Goal: Task Accomplishment & Management: Use online tool/utility

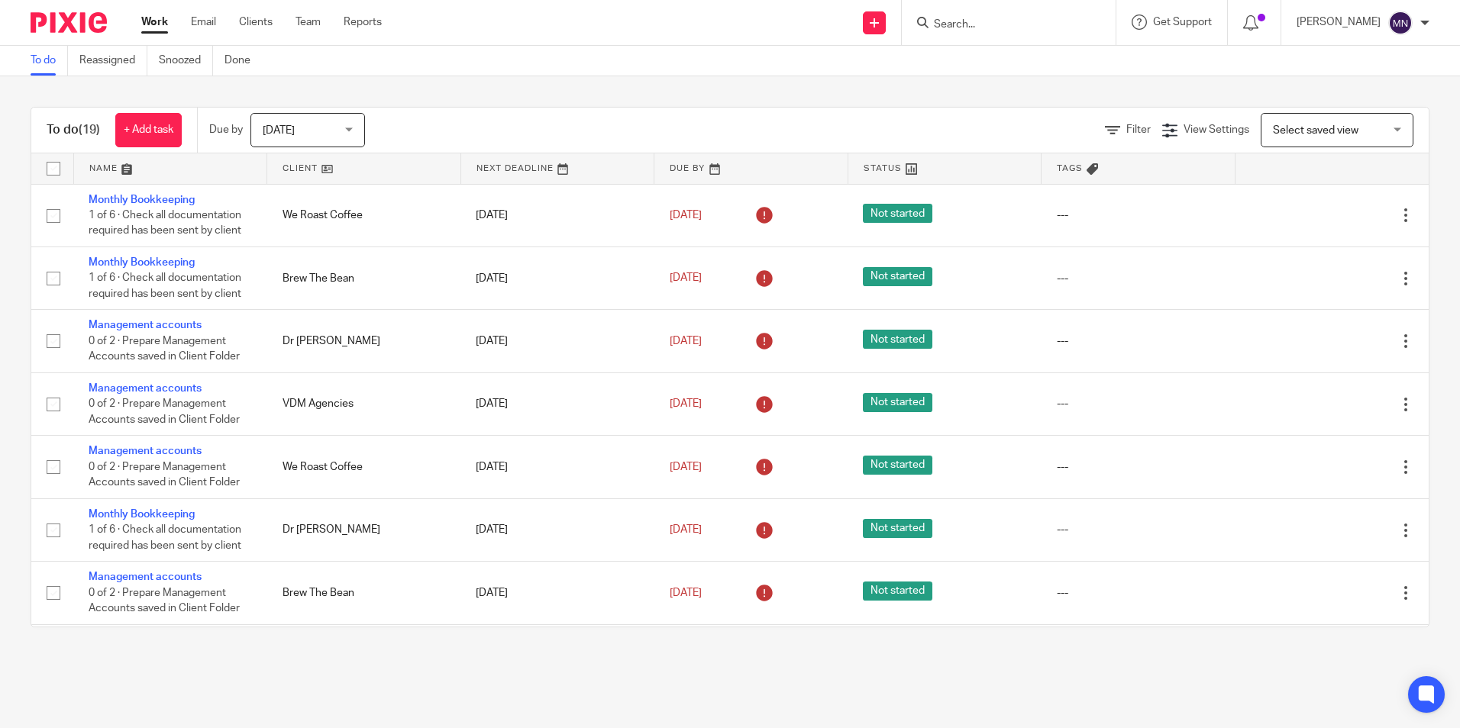
click at [1008, 27] on input "Search" at bounding box center [1000, 25] width 137 height 14
click at [968, 22] on input "Search" at bounding box center [1000, 25] width 137 height 14
click at [964, 24] on input "Search" at bounding box center [1000, 25] width 137 height 14
click at [1015, 19] on input "Search" at bounding box center [1000, 25] width 137 height 14
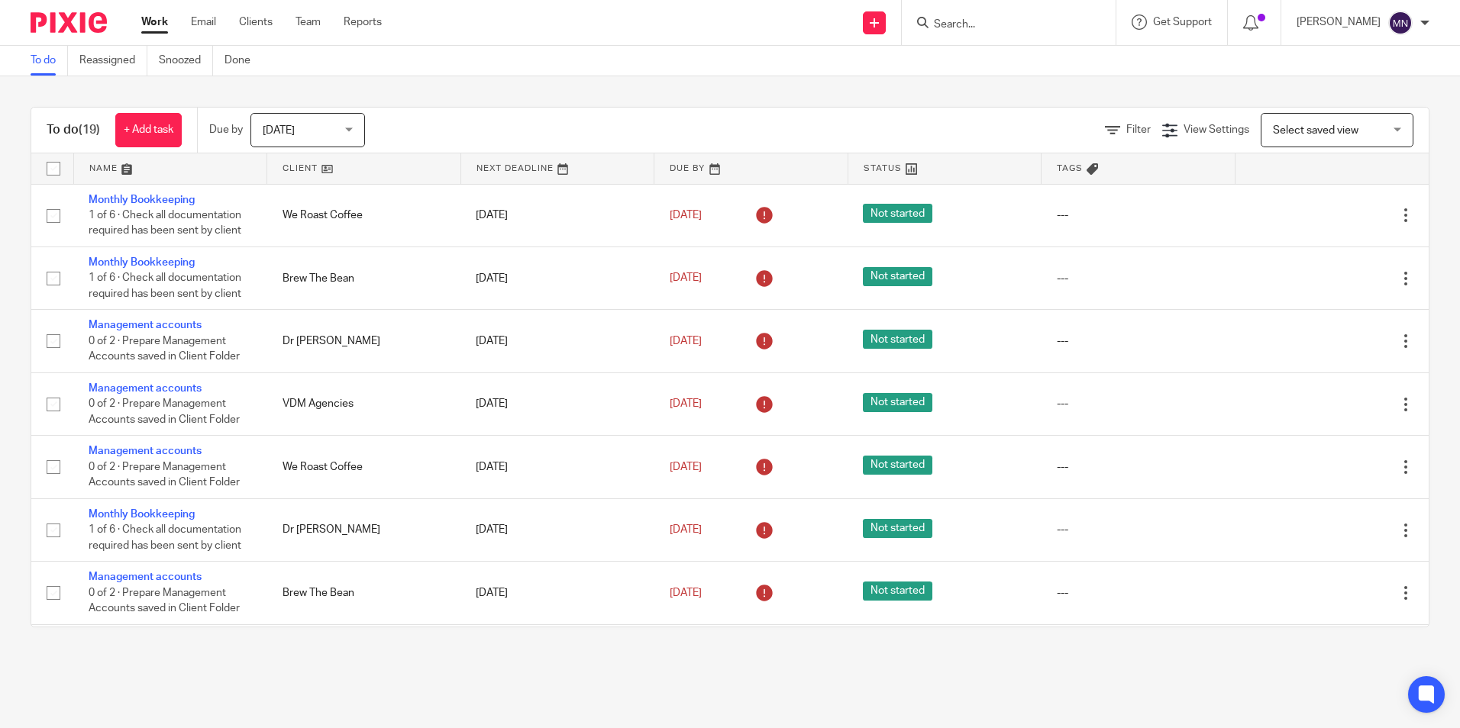
click at [1015, 19] on input "Search" at bounding box center [1000, 25] width 137 height 14
click at [1015, 27] on input "Search" at bounding box center [1000, 25] width 137 height 14
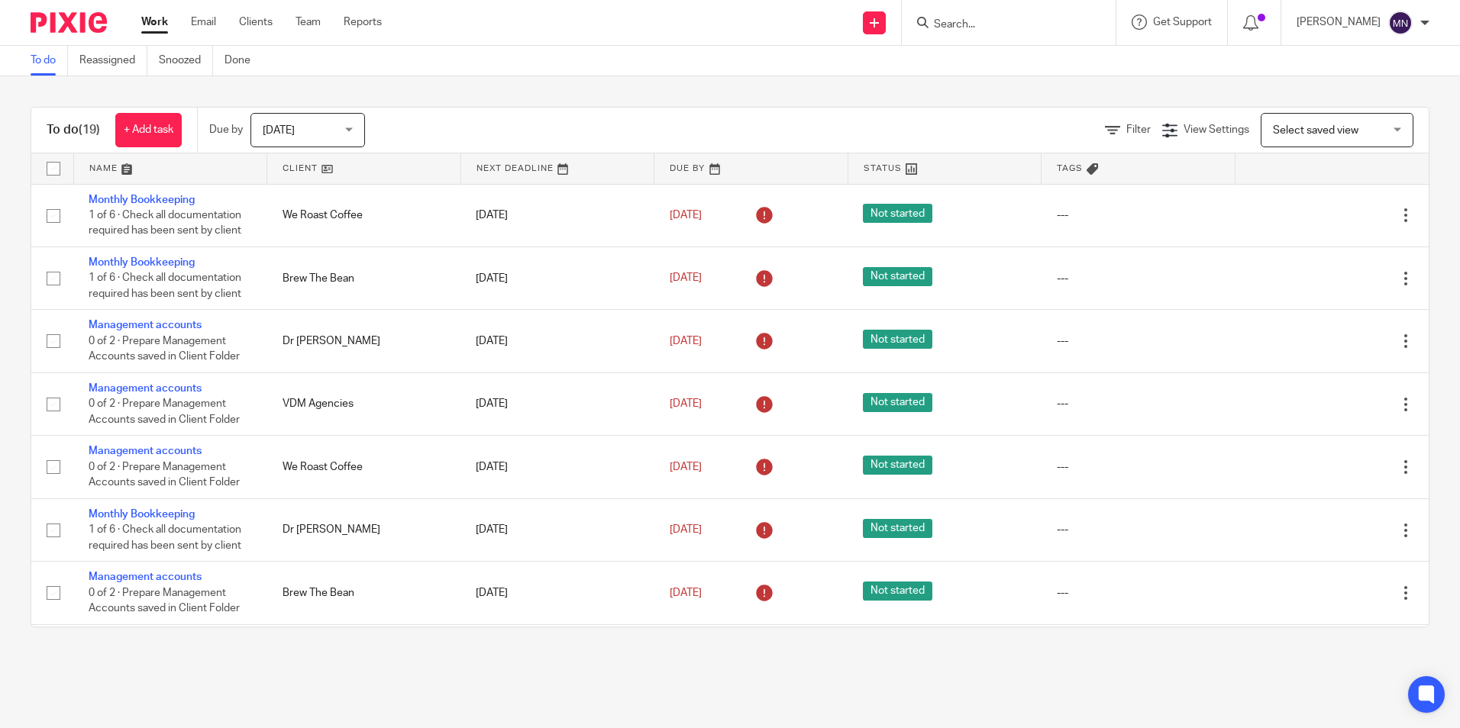
click at [954, 22] on input "Search" at bounding box center [1000, 25] width 137 height 14
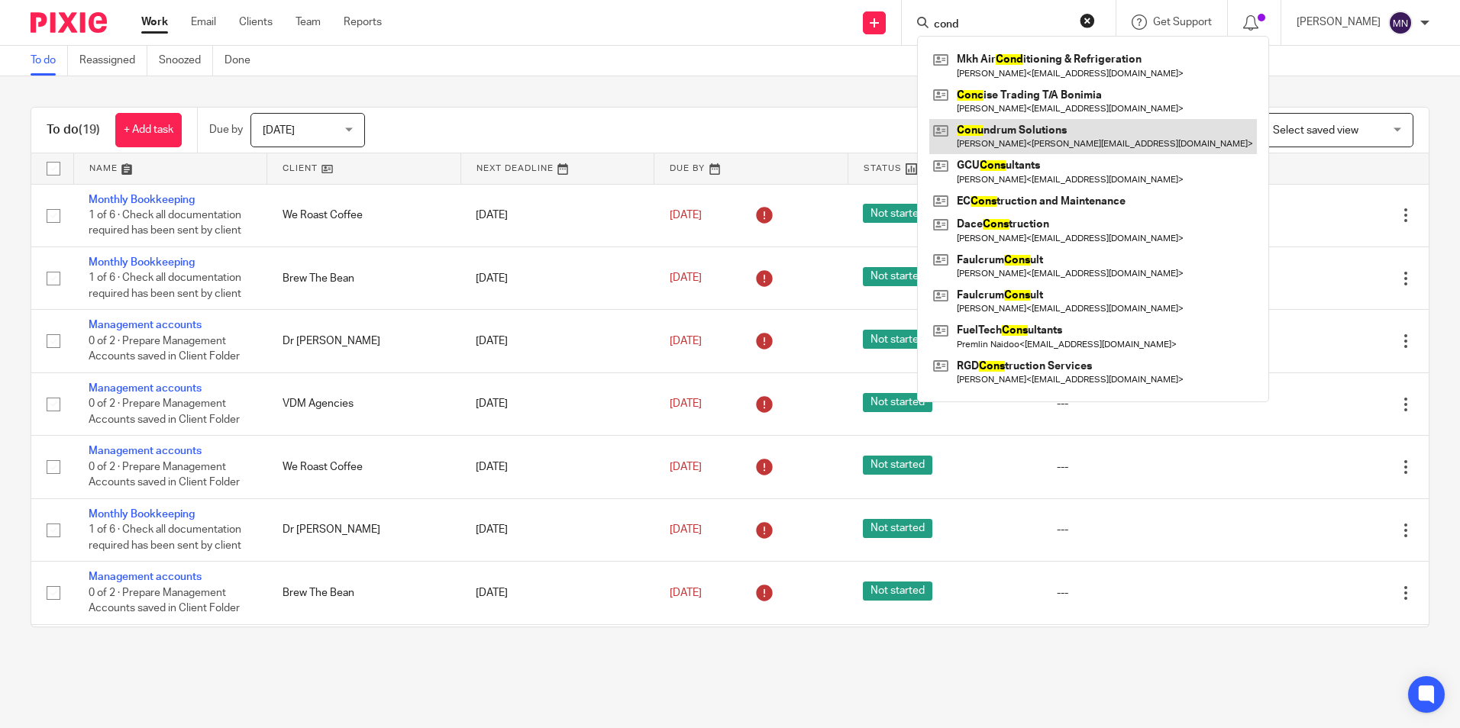
type input "cond"
click at [1021, 127] on link at bounding box center [1093, 136] width 328 height 35
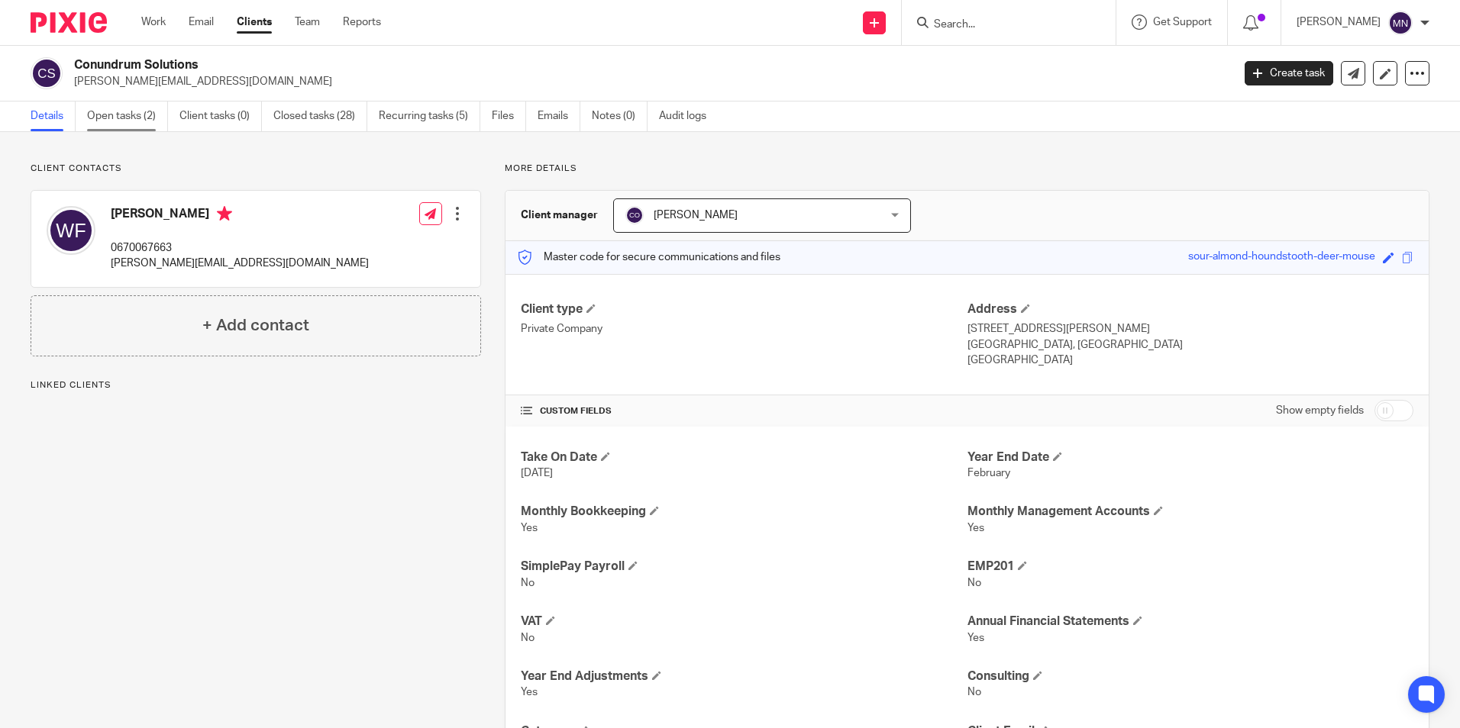
click at [113, 124] on link "Open tasks (2)" at bounding box center [127, 117] width 81 height 30
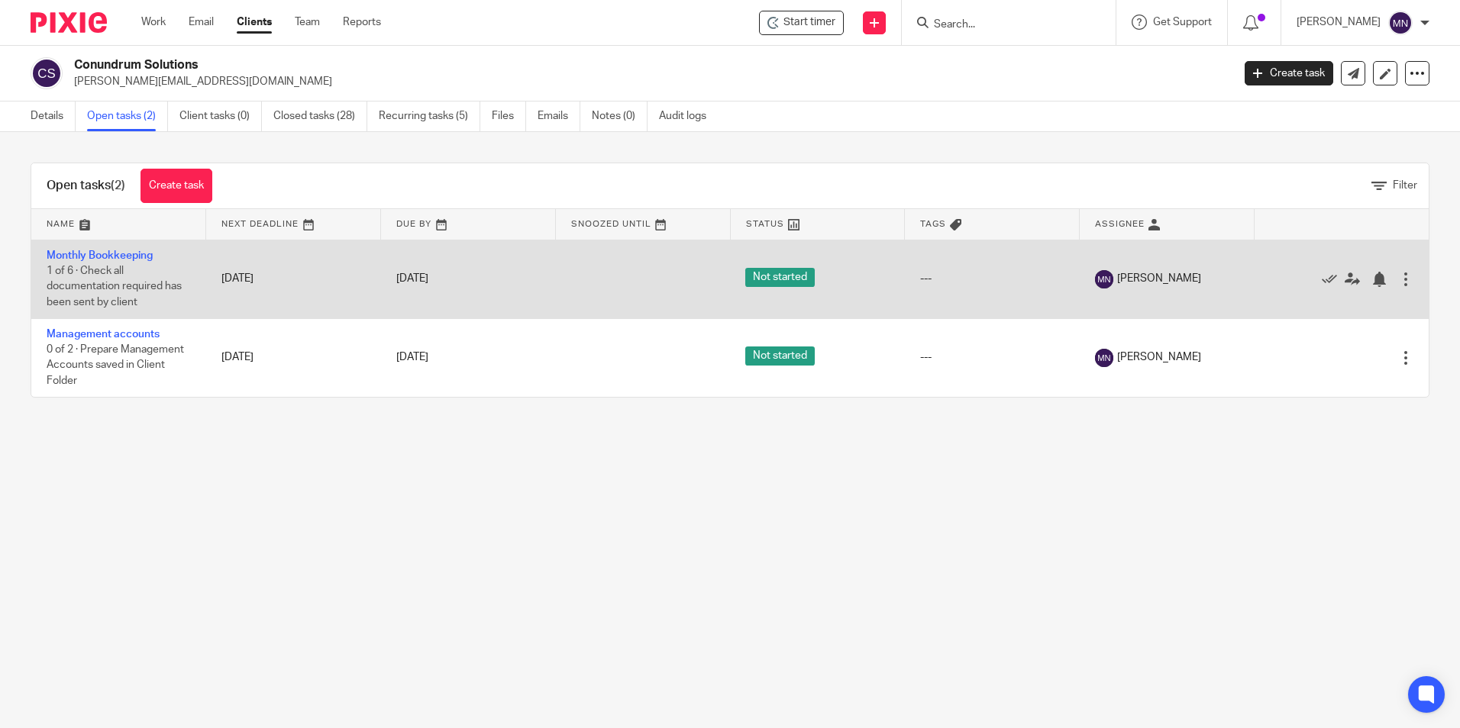
click at [103, 249] on td "Monthly Bookkeeping 1 of 6 · Check all documentation required has been sent by …" at bounding box center [118, 279] width 175 height 79
click at [92, 254] on link "Monthly Bookkeeping" at bounding box center [100, 255] width 106 height 11
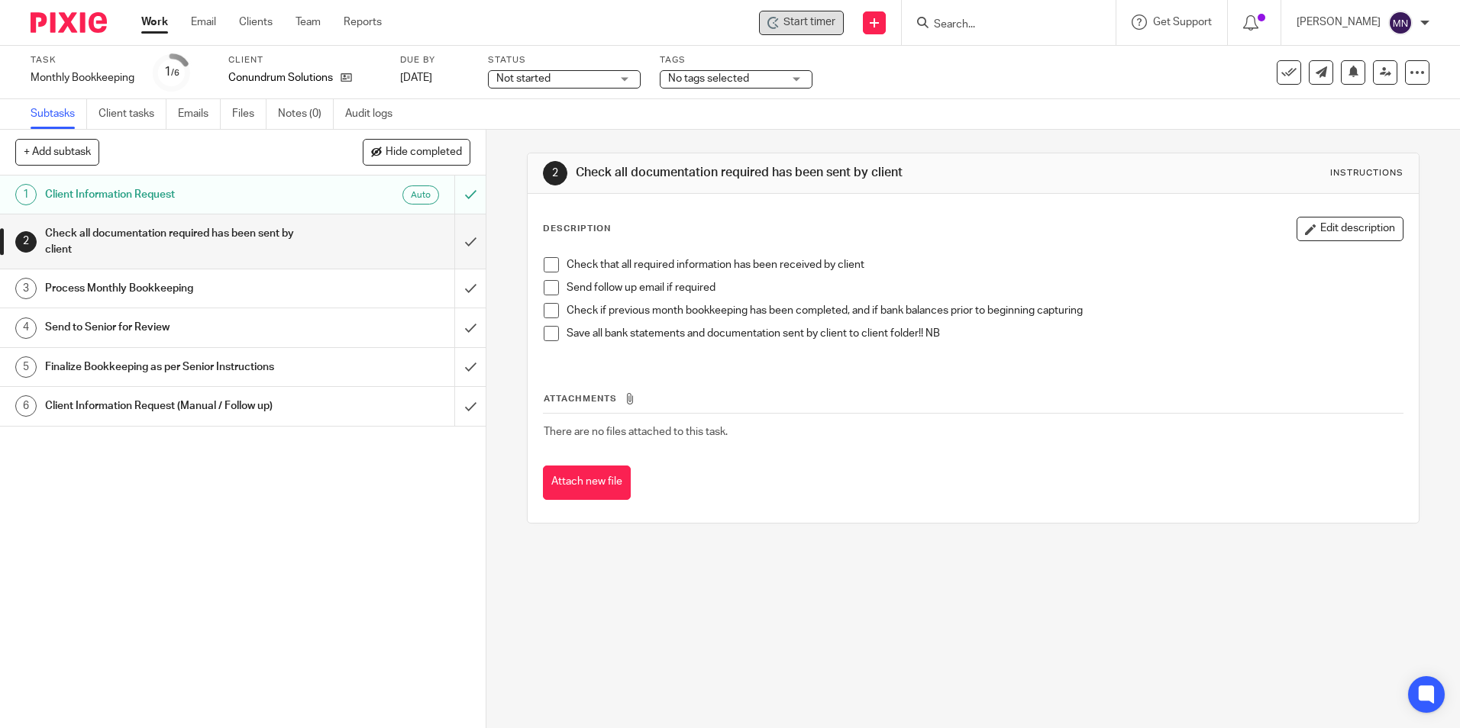
click at [777, 20] on div "Start timer" at bounding box center [801, 23] width 85 height 24
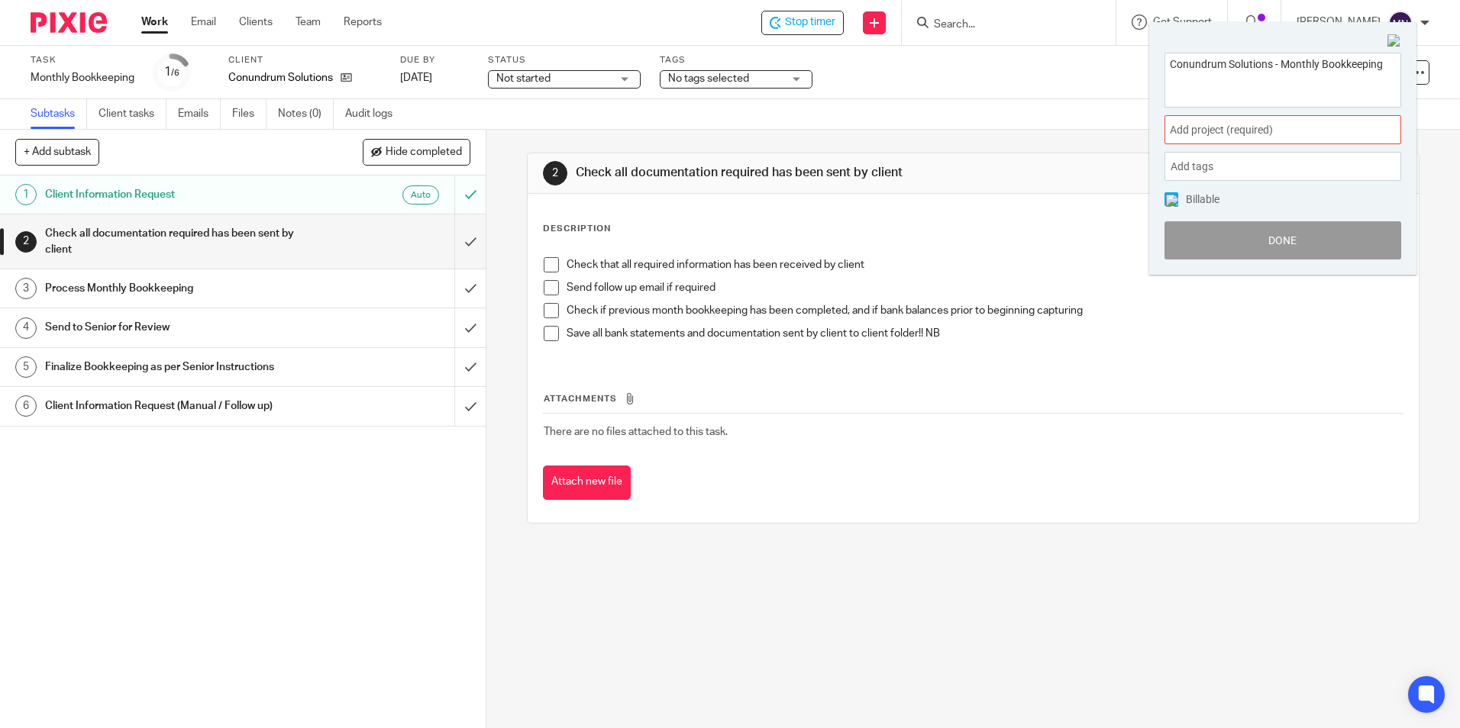
click at [1392, 65] on textarea "Conundrum Solutions - Monthly Bookkeeping" at bounding box center [1282, 78] width 235 height 50
click at [1334, 73] on textarea "Conundrum Solutions - Monthly Bookkeeping -Processing August 2025 customer invo…" at bounding box center [1282, 78] width 235 height 50
type textarea "Conundrum Solutions - Monthly Bookkeeping -Processing August 2025 bank statemen…"
click at [1266, 128] on span "Add project (required) :" at bounding box center [1266, 130] width 192 height 16
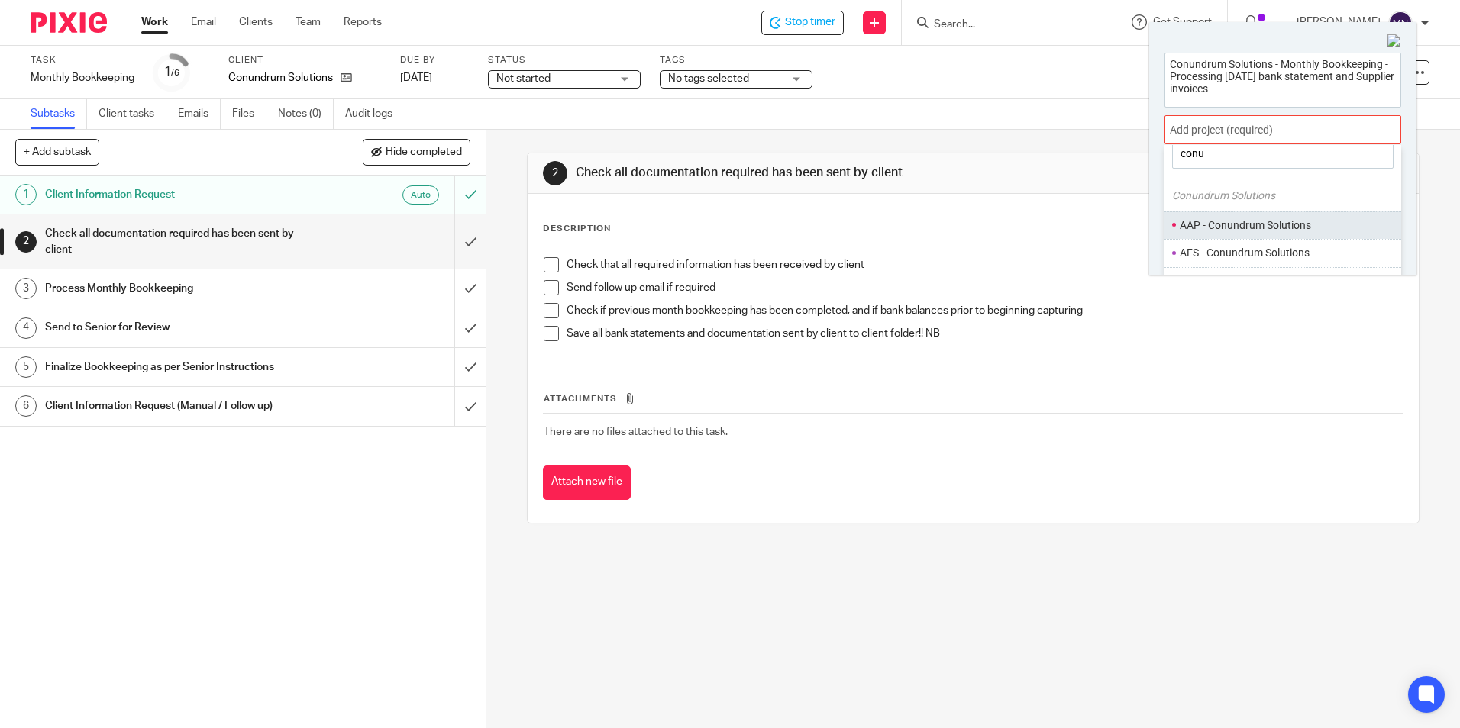
scroll to position [76, 0]
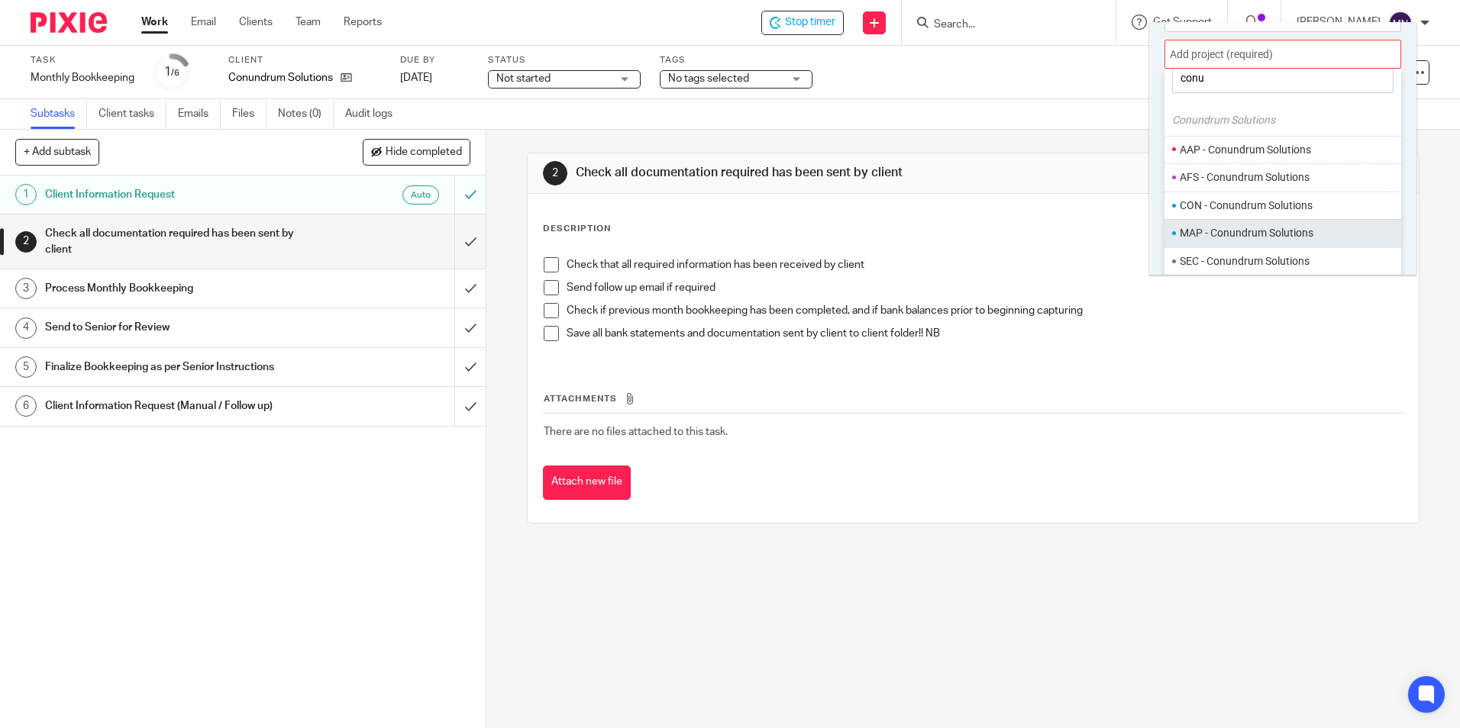
type input "conu"
click at [1271, 221] on ul "MAP - Conundrum Solutions" at bounding box center [1282, 233] width 237 height 28
click at [1272, 234] on li "MAP - Conundrum Solutions" at bounding box center [1289, 233] width 218 height 16
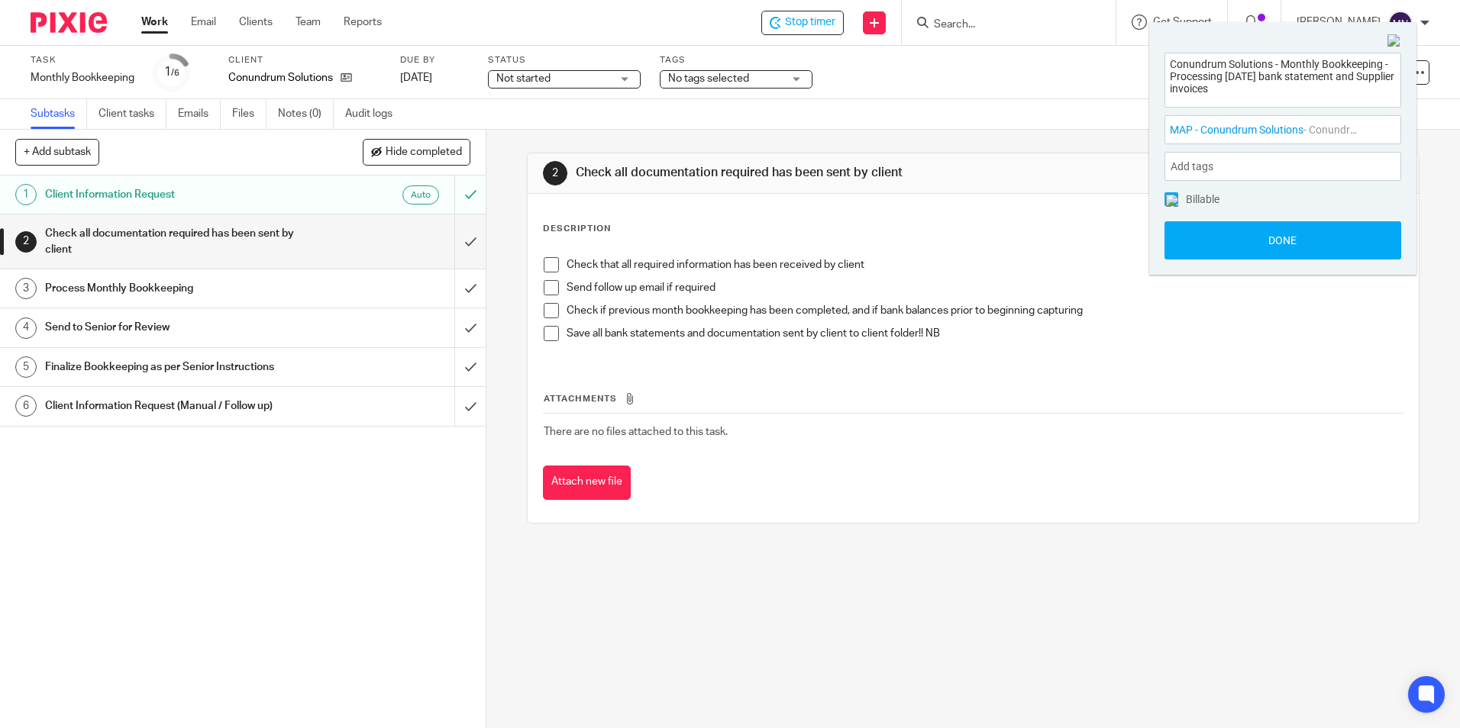
click at [1231, 163] on div "Add tags" at bounding box center [1282, 166] width 237 height 29
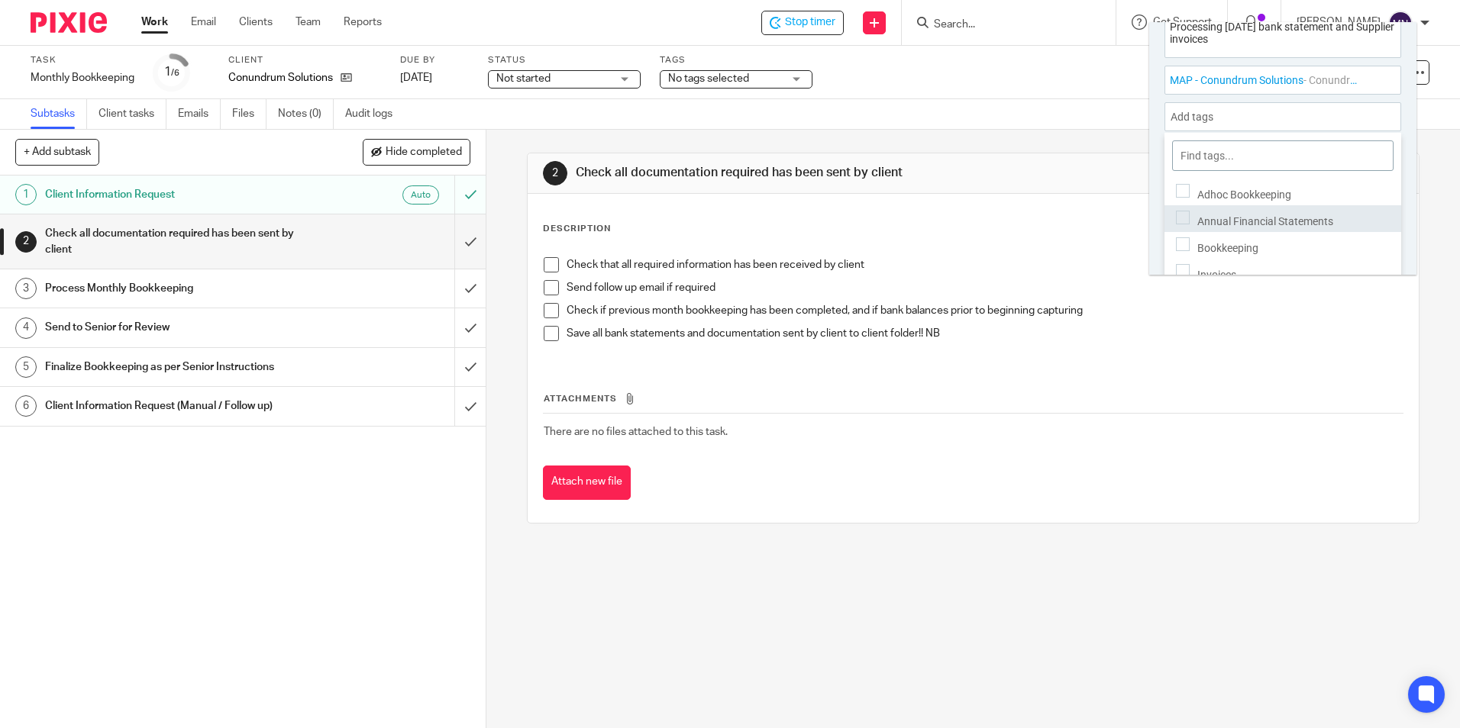
scroll to position [73, 0]
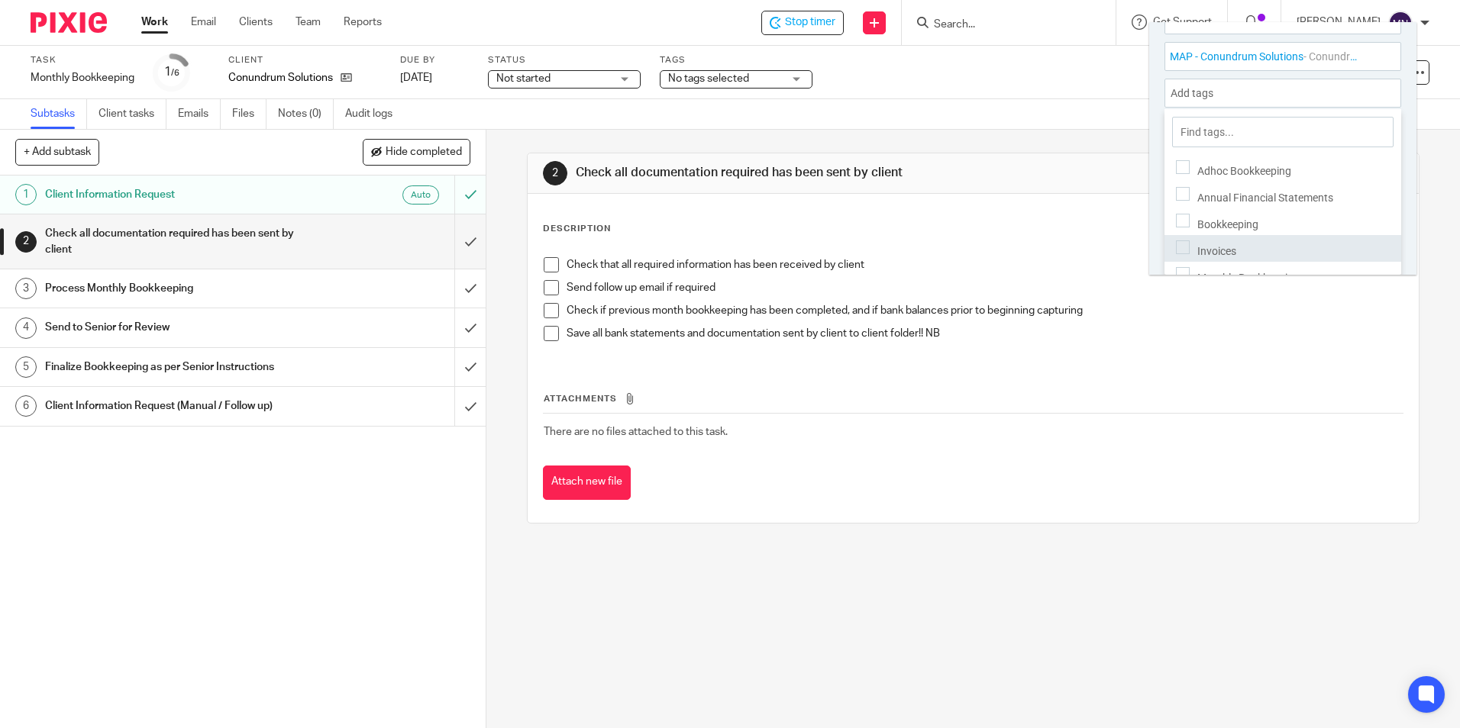
click at [1257, 235] on div "Invoices" at bounding box center [1282, 248] width 237 height 27
click at [1256, 218] on span "Bookkeeping" at bounding box center [1227, 224] width 61 height 12
click at [1325, 95] on div "Add tags Bookkeeping , Invoices" at bounding box center [1282, 93] width 237 height 29
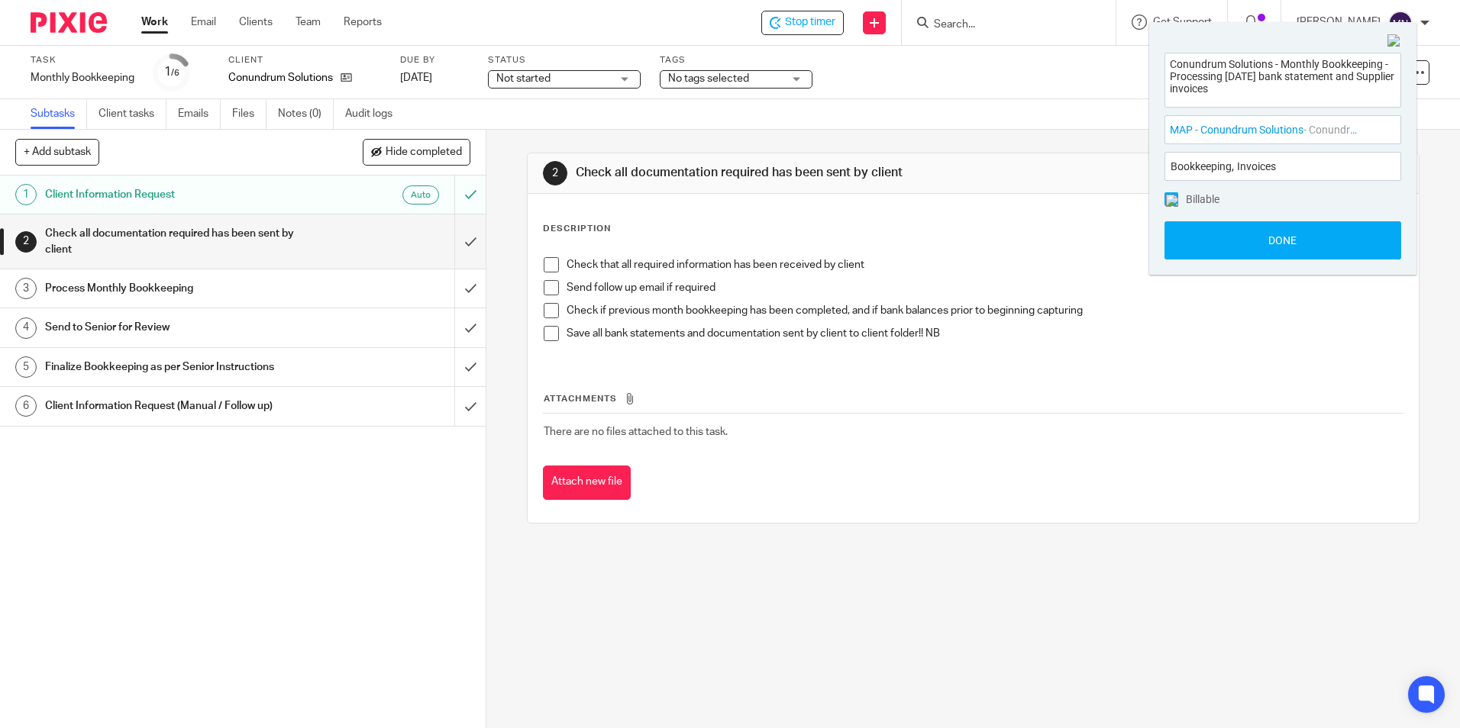
scroll to position [0, 0]
click at [1295, 233] on button "Done" at bounding box center [1282, 240] width 237 height 38
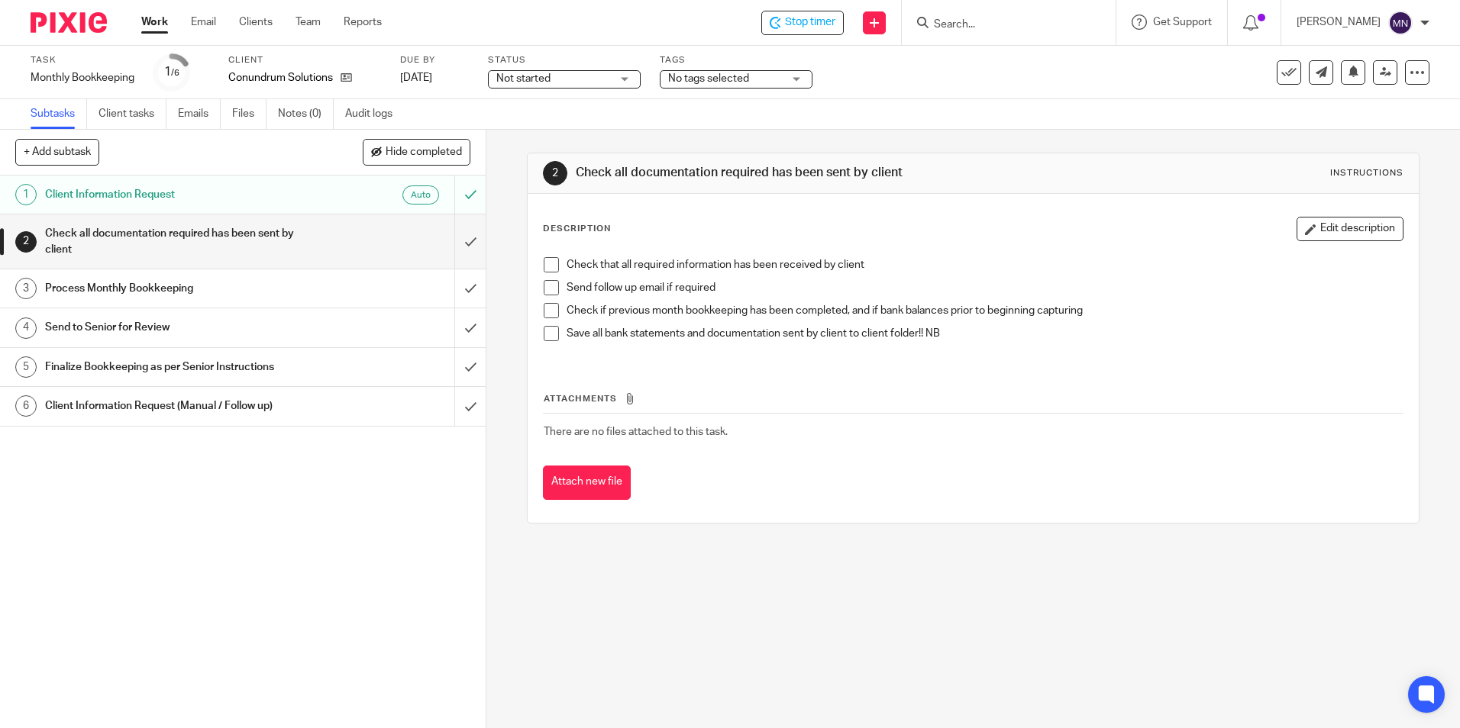
click at [520, 280] on div "2 Check all documentation required has been sent by client Instructions Descrip…" at bounding box center [972, 429] width 973 height 599
click at [537, 264] on div "Check that all required information has been received by client Send follow up …" at bounding box center [972, 305] width 873 height 111
click at [550, 282] on span at bounding box center [551, 287] width 15 height 15
click at [544, 265] on span at bounding box center [551, 264] width 15 height 15
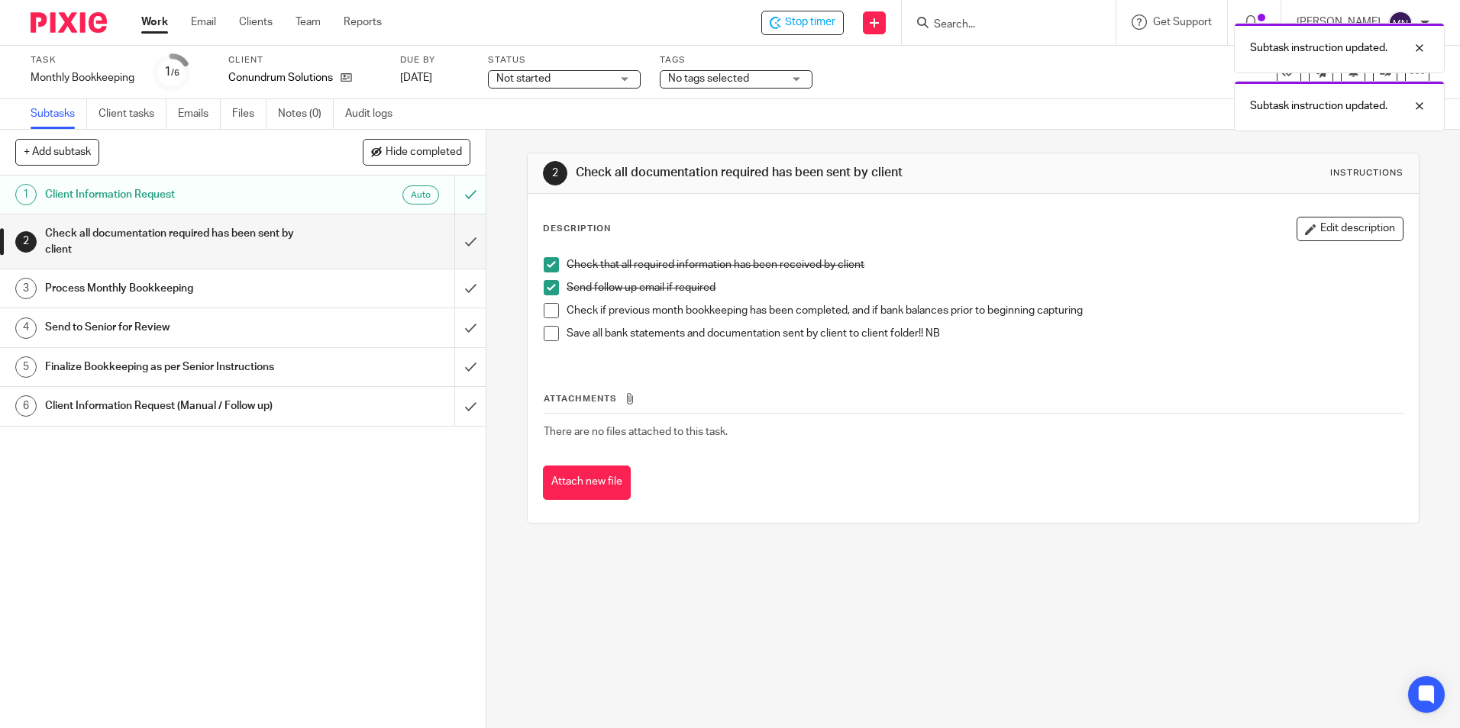
click at [544, 307] on span at bounding box center [551, 310] width 15 height 15
click at [548, 334] on span at bounding box center [551, 333] width 15 height 15
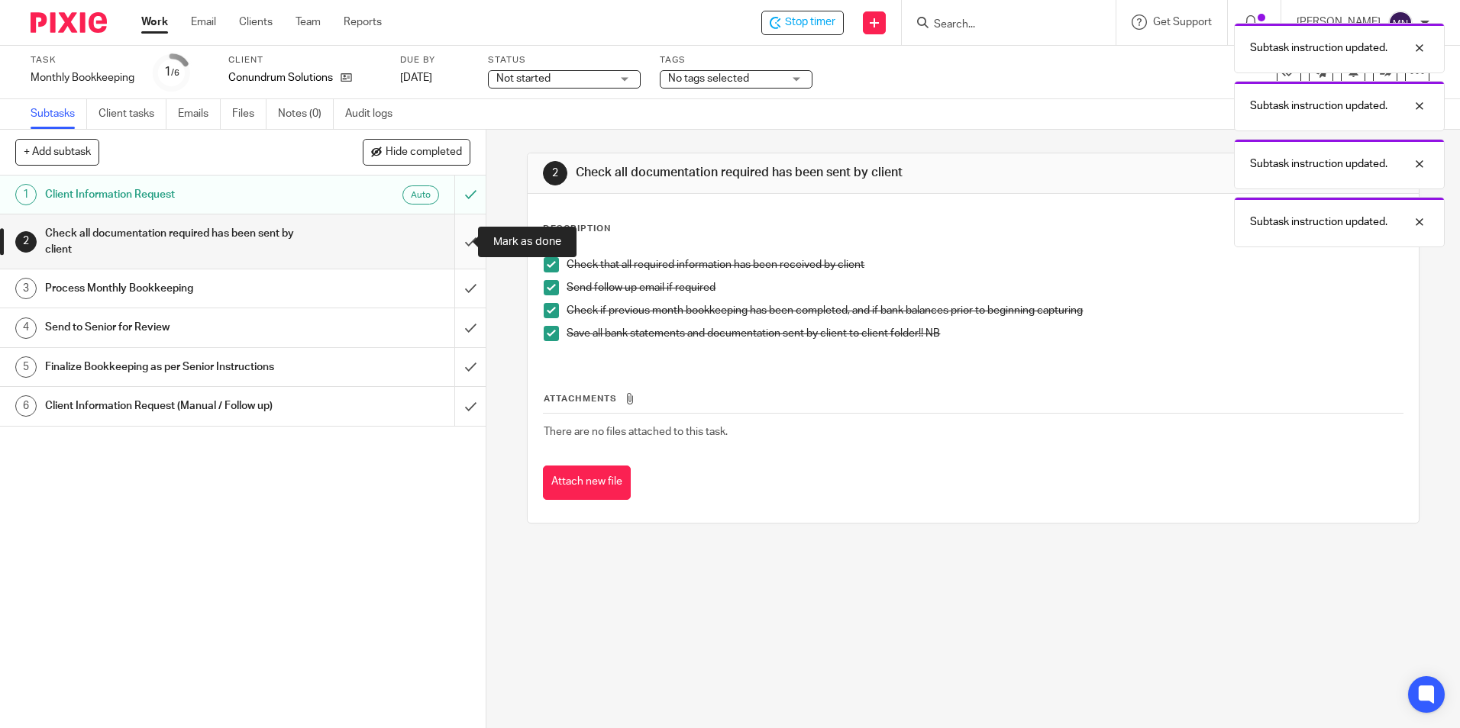
click at [464, 232] on input "submit" at bounding box center [243, 242] width 486 height 54
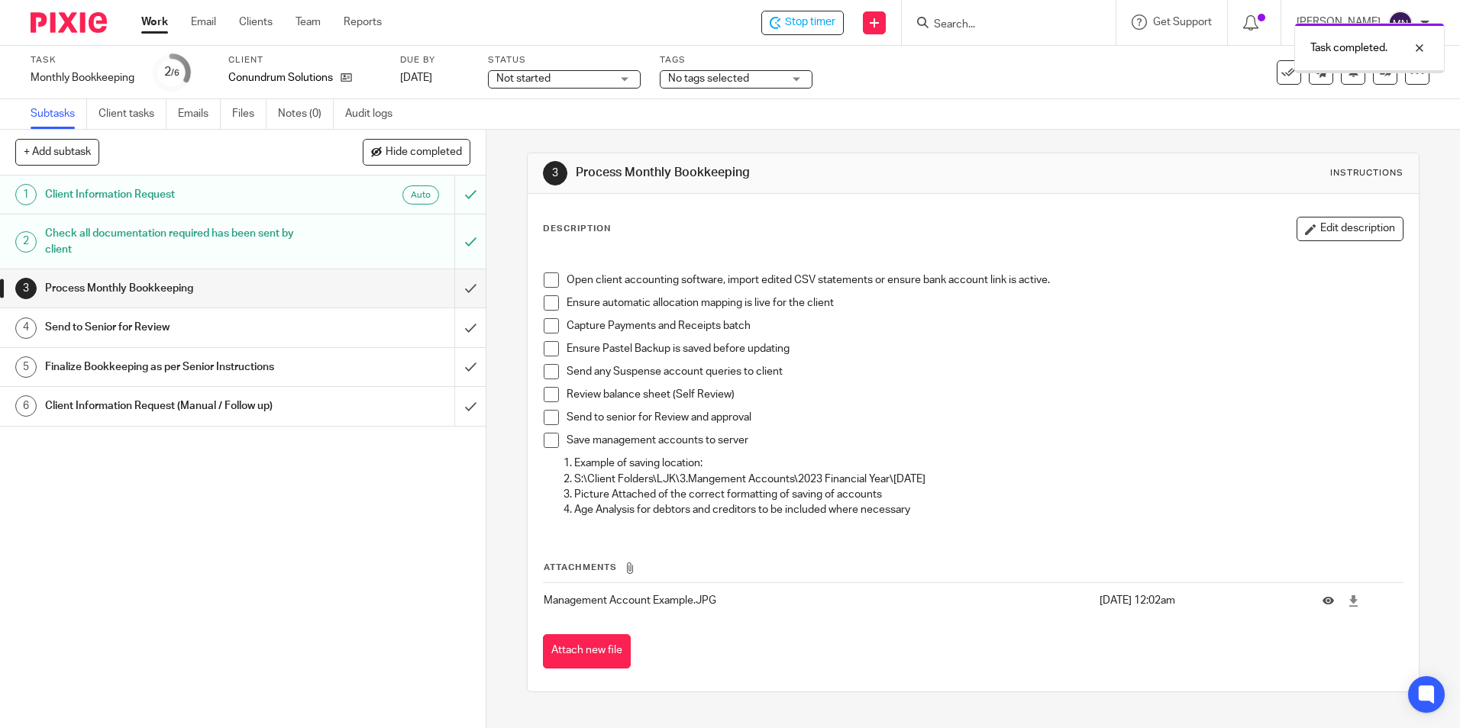
click at [552, 278] on span at bounding box center [551, 280] width 15 height 15
click at [548, 291] on li "Open client accounting software, import edited CSV statements or ensure bank ac…" at bounding box center [973, 284] width 858 height 23
click at [550, 307] on span at bounding box center [551, 302] width 15 height 15
click at [550, 329] on span at bounding box center [551, 325] width 15 height 15
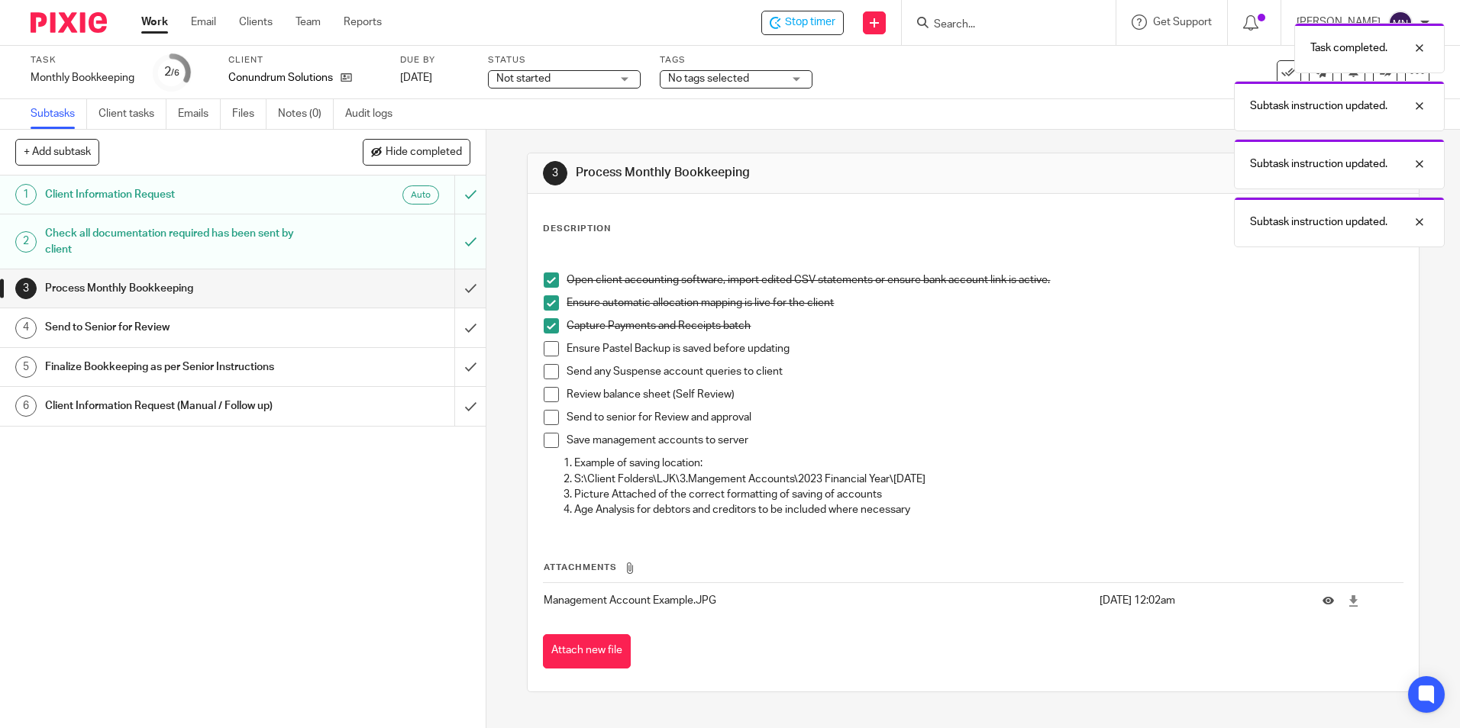
click at [550, 349] on span at bounding box center [551, 348] width 15 height 15
drag, startPoint x: 550, startPoint y: 369, endPoint x: 546, endPoint y: 387, distance: 18.7
click at [549, 370] on span at bounding box center [551, 371] width 15 height 15
click at [544, 398] on span at bounding box center [551, 394] width 15 height 15
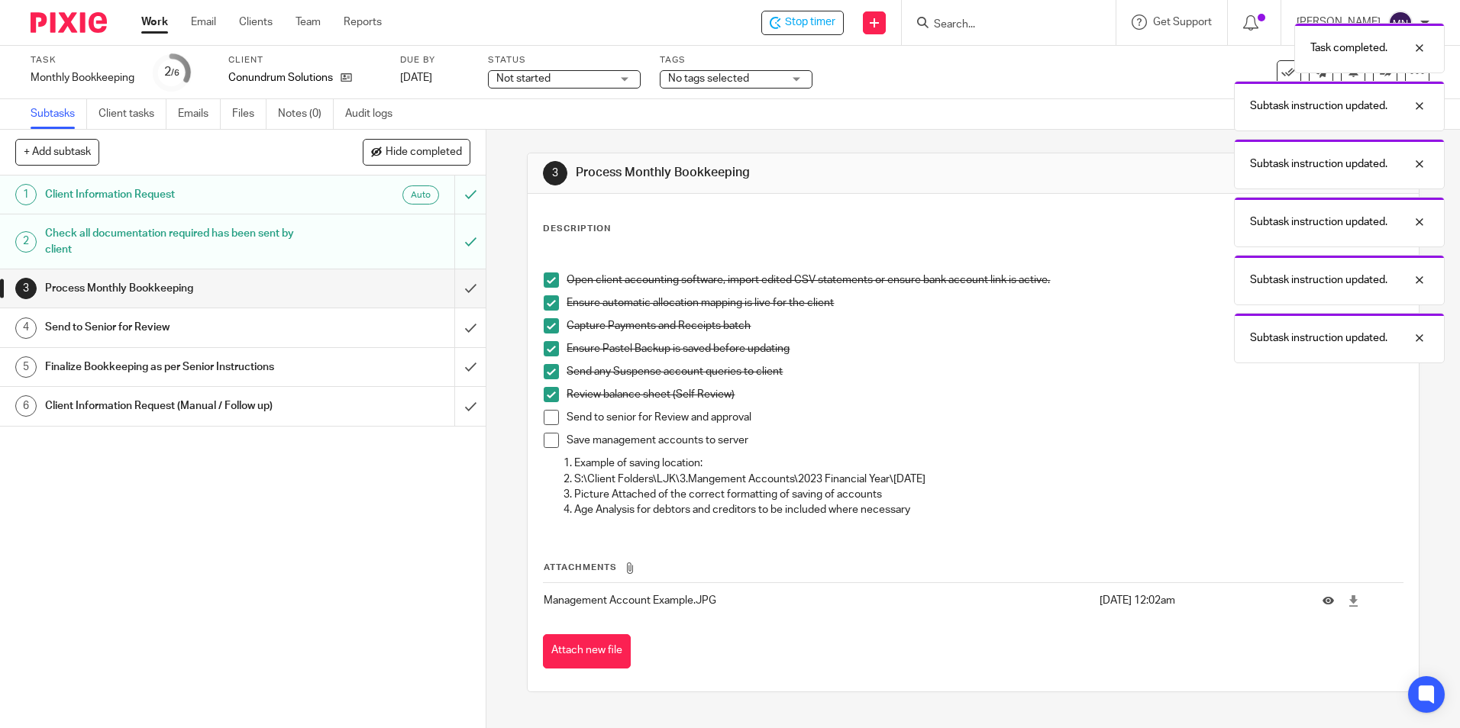
click at [548, 423] on span at bounding box center [551, 417] width 15 height 15
click at [549, 439] on span at bounding box center [551, 440] width 15 height 15
click at [467, 277] on input "submit" at bounding box center [243, 288] width 486 height 38
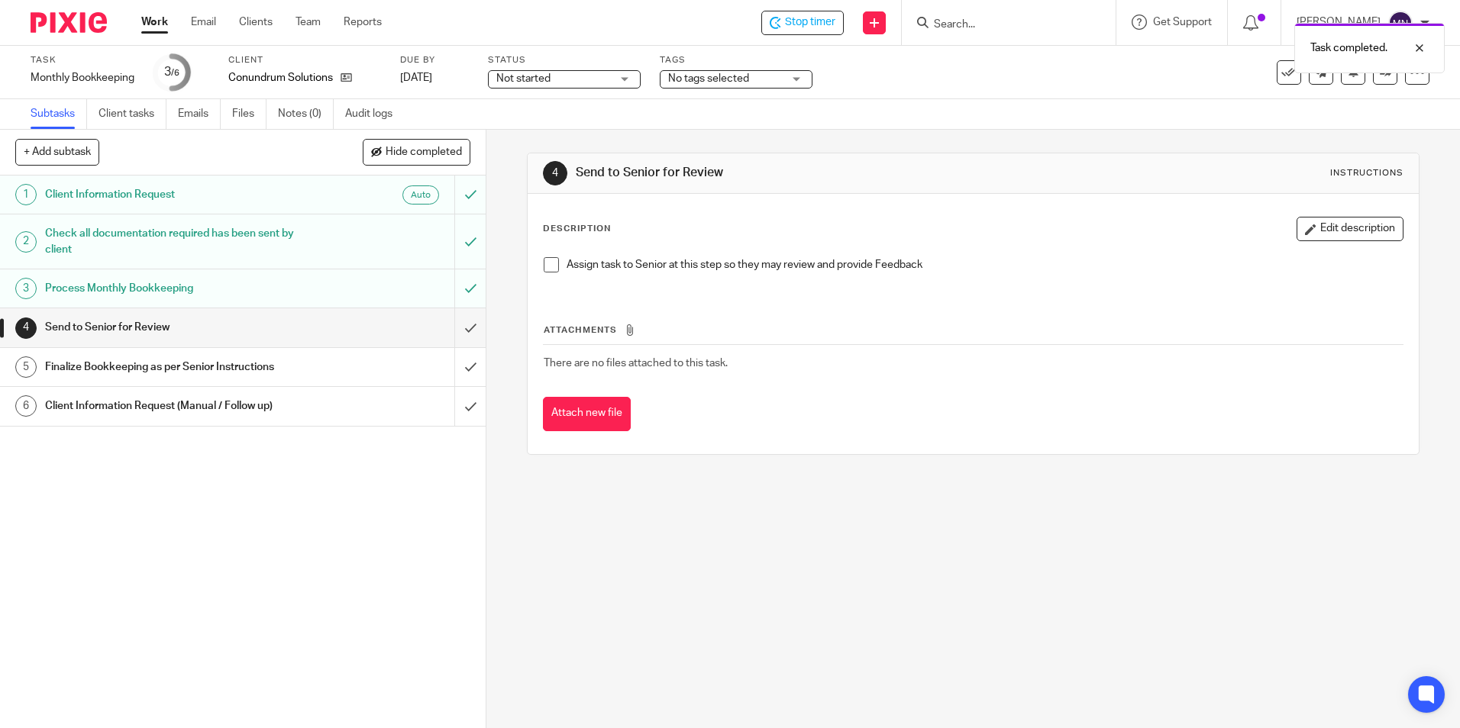
click at [538, 262] on div "Assign task to Senior at this step so they may review and provide Feedback" at bounding box center [972, 271] width 873 height 42
click at [544, 263] on span at bounding box center [551, 264] width 15 height 15
click at [453, 333] on input "submit" at bounding box center [243, 327] width 486 height 38
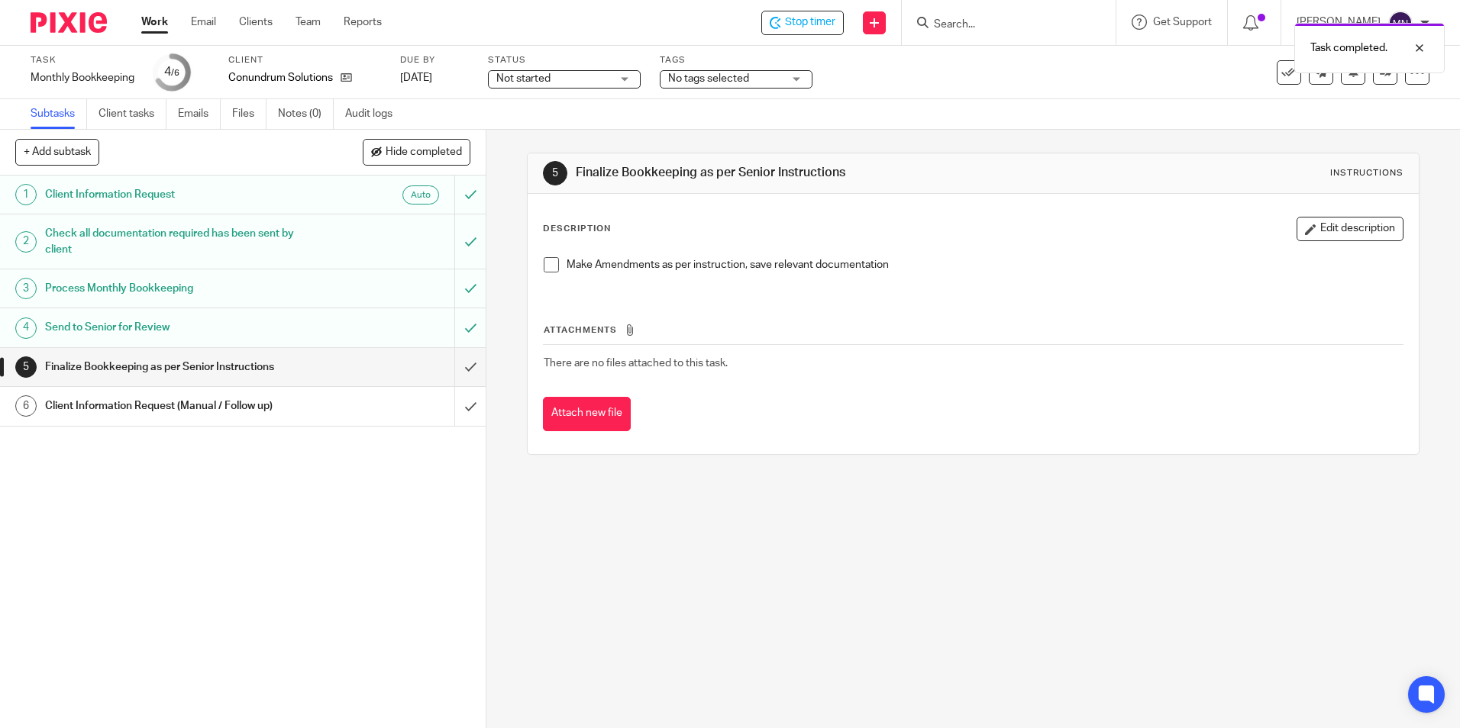
click at [544, 266] on span at bounding box center [551, 264] width 15 height 15
drag, startPoint x: 466, startPoint y: 367, endPoint x: 541, endPoint y: 387, distance: 76.7
click at [469, 367] on input "submit" at bounding box center [243, 367] width 486 height 38
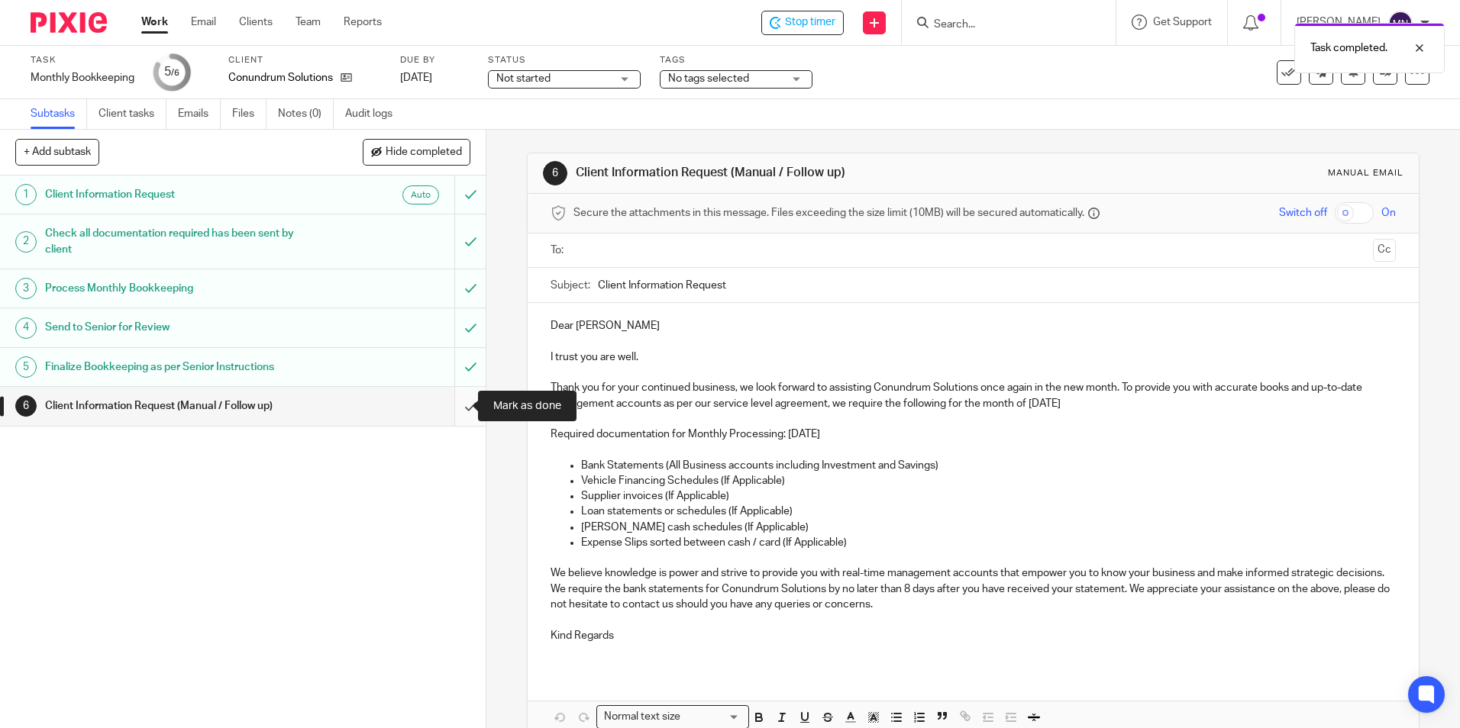
click at [466, 405] on input "submit" at bounding box center [243, 406] width 486 height 38
